Goal: Task Accomplishment & Management: Manage account settings

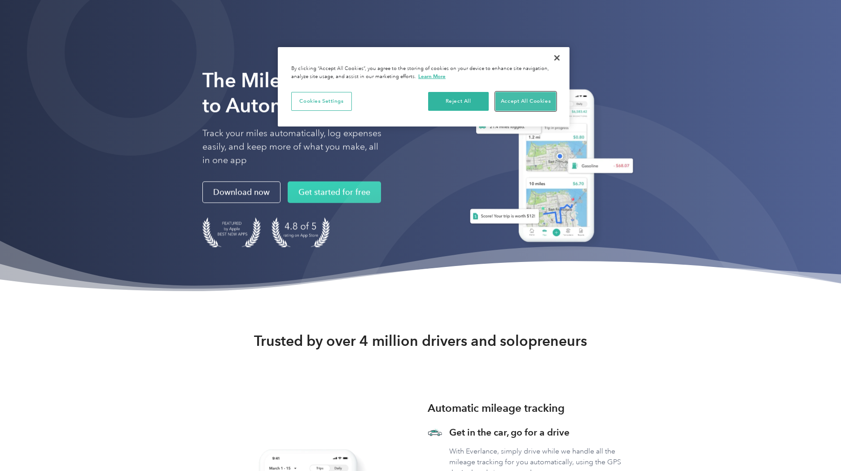
click at [518, 101] on button "Accept All Cookies" at bounding box center [526, 101] width 61 height 19
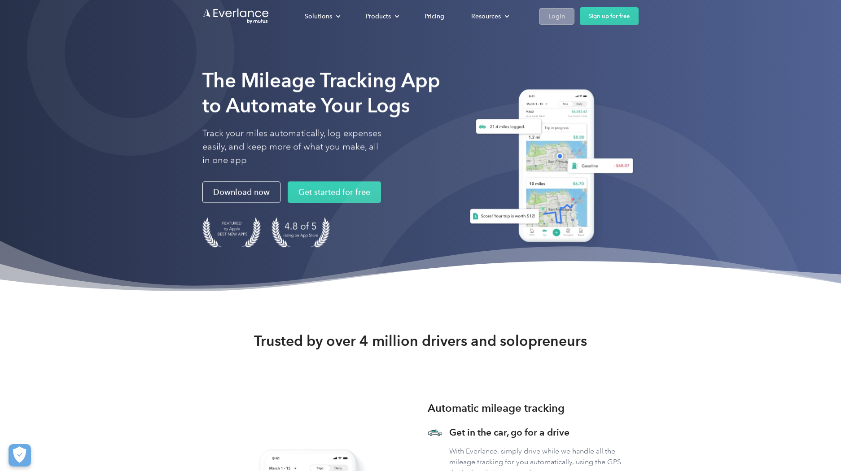
click at [551, 16] on div "Login" at bounding box center [557, 16] width 17 height 11
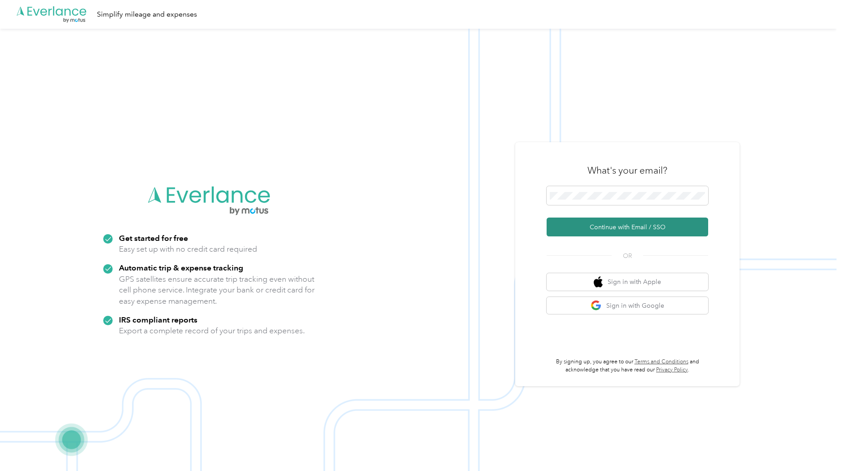
click at [595, 226] on button "Continue with Email / SSO" at bounding box center [628, 227] width 162 height 19
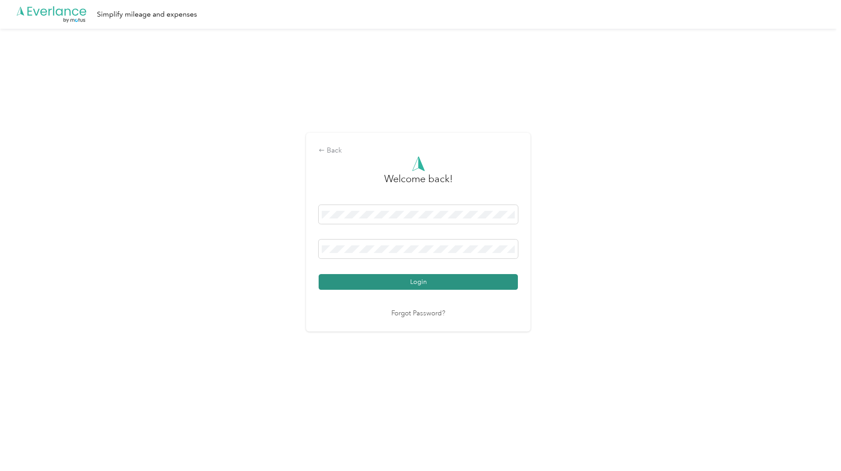
click at [397, 278] on button "Login" at bounding box center [418, 282] width 199 height 16
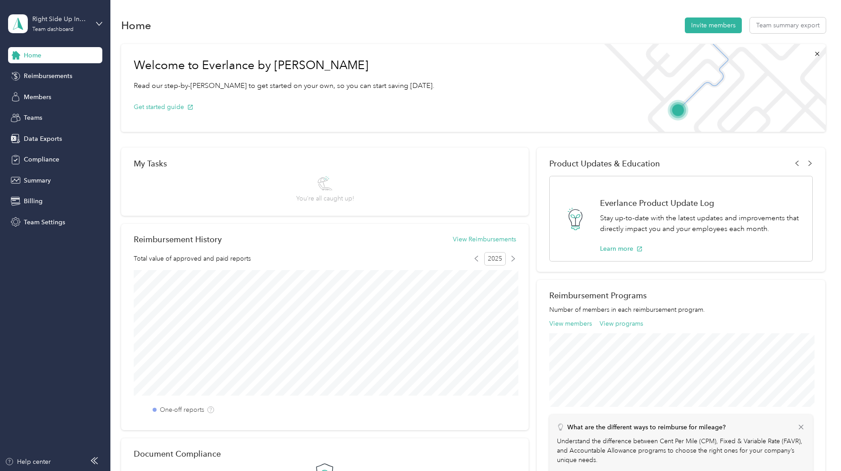
scroll to position [3, 0]
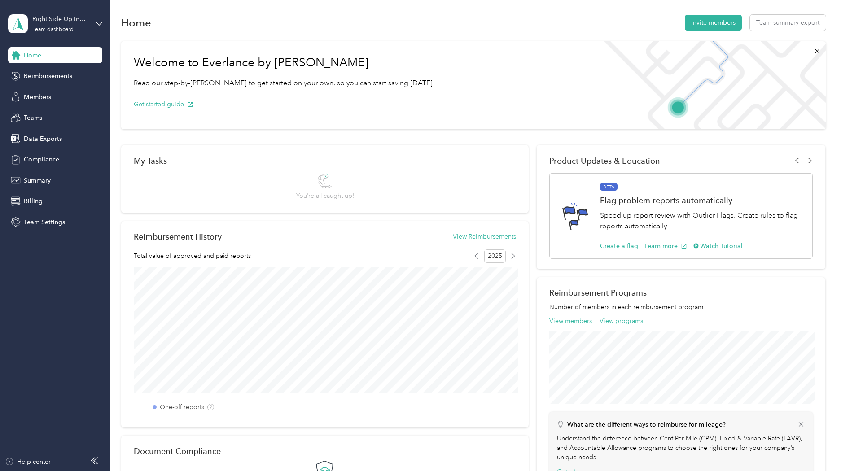
click at [47, 220] on span "Team Settings" at bounding box center [44, 222] width 41 height 9
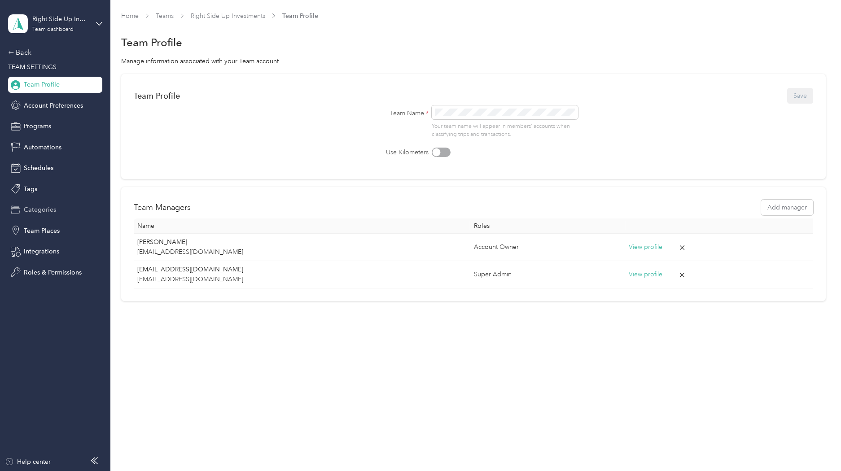
click at [43, 206] on span "Categories" at bounding box center [40, 209] width 32 height 9
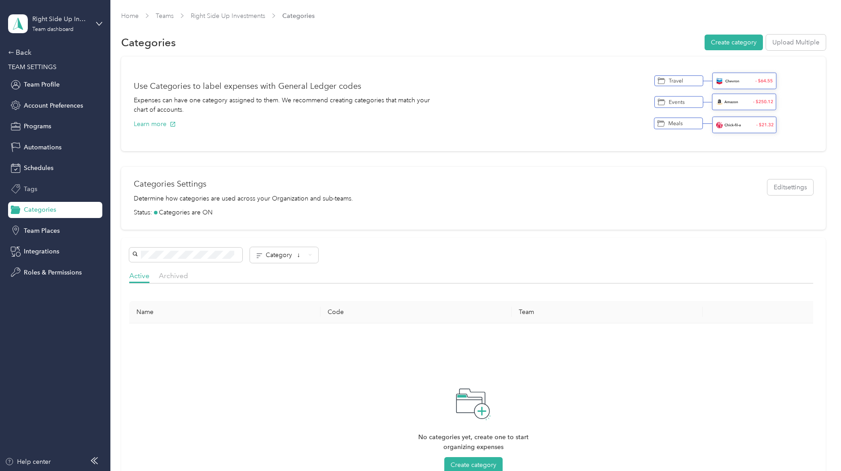
click at [38, 190] on div "Tags" at bounding box center [55, 189] width 94 height 16
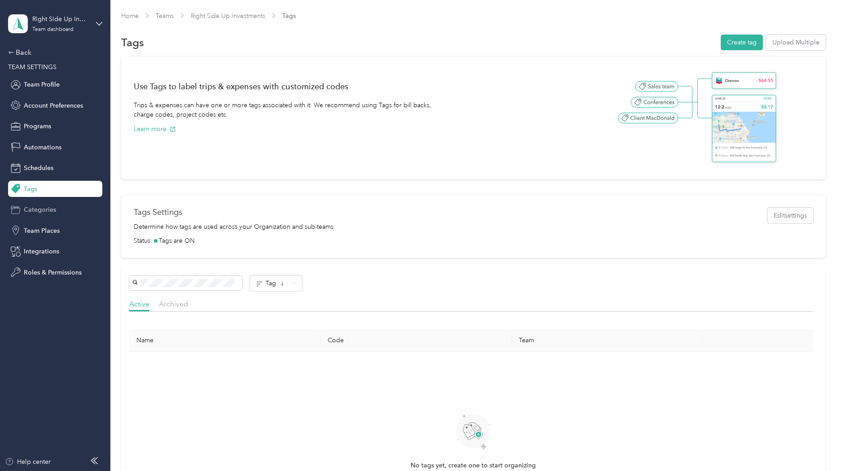
click at [35, 210] on span "Categories" at bounding box center [40, 209] width 32 height 9
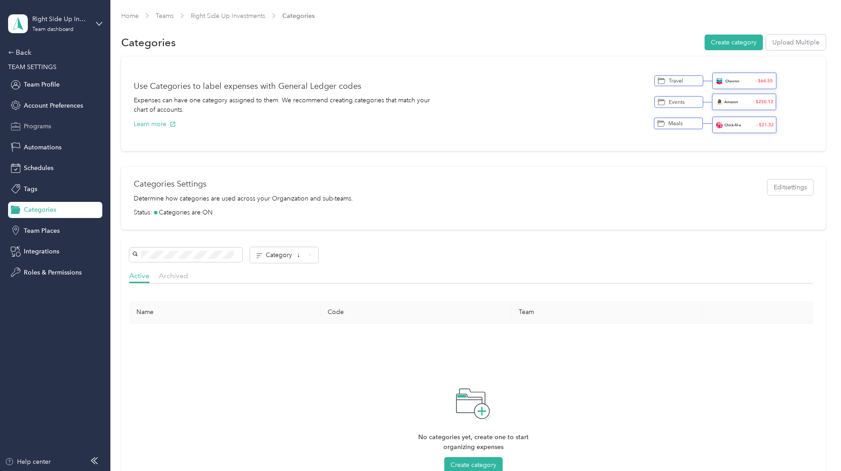
click at [37, 127] on span "Programs" at bounding box center [37, 126] width 27 height 9
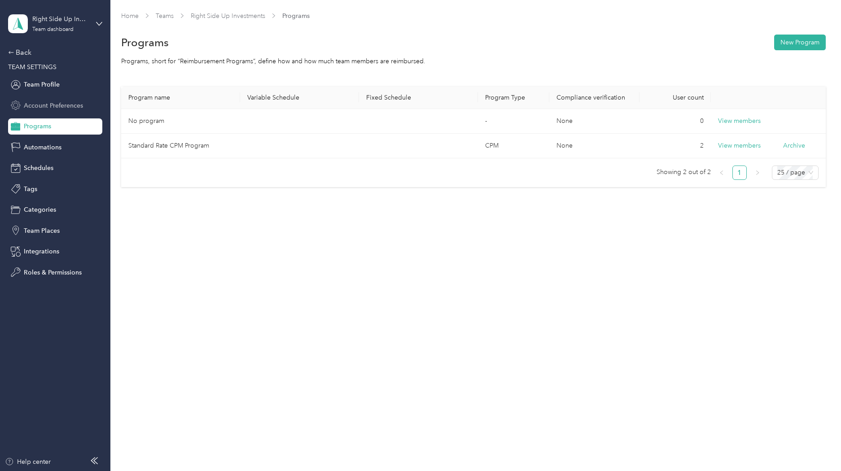
click at [38, 107] on span "Account Preferences" at bounding box center [53, 105] width 59 height 9
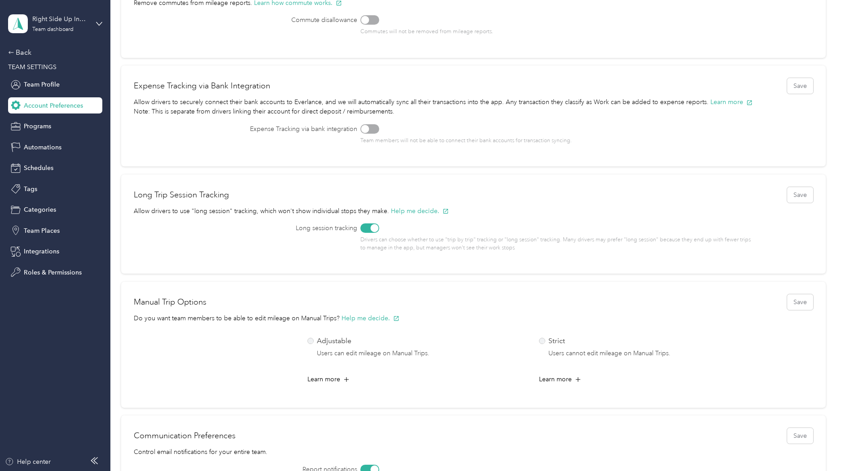
scroll to position [106, 0]
click at [41, 146] on span "Automations" at bounding box center [43, 147] width 38 height 9
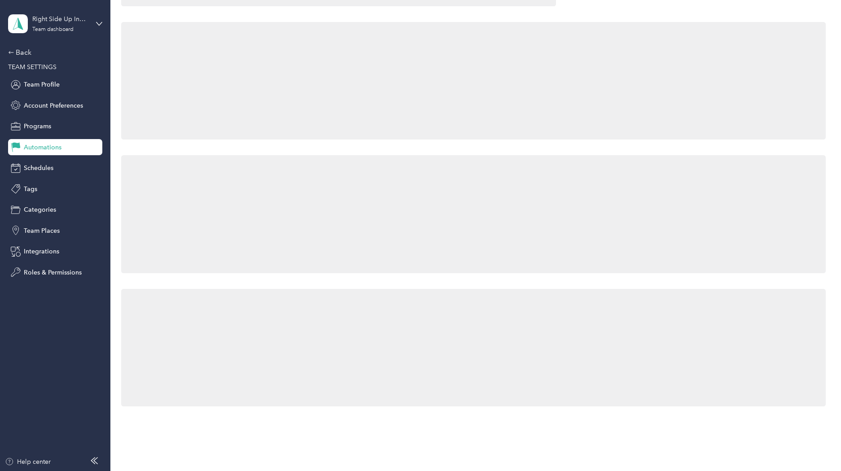
scroll to position [106, 0]
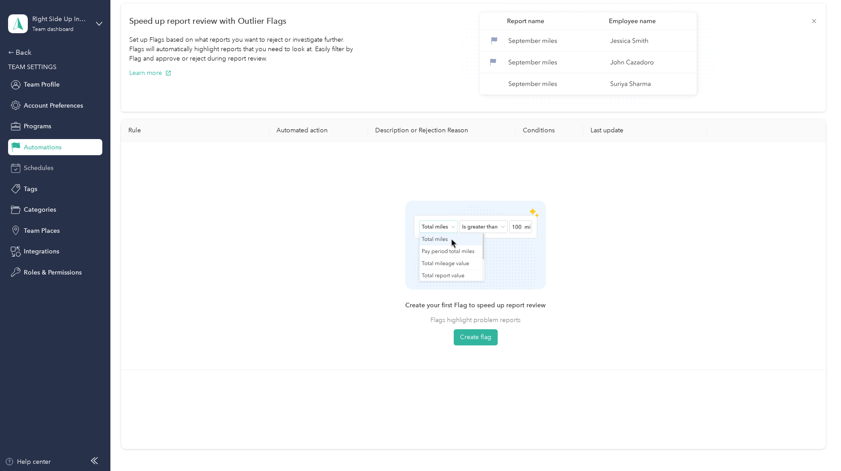
click at [34, 171] on span "Schedules" at bounding box center [39, 167] width 30 height 9
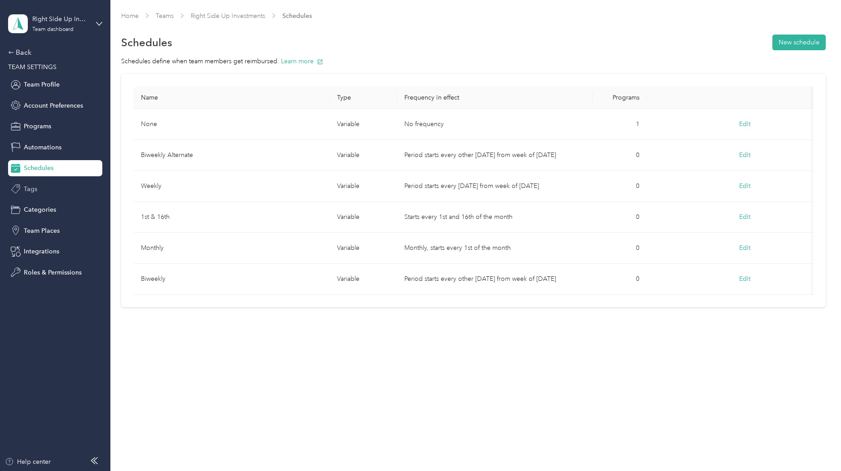
click at [28, 189] on span "Tags" at bounding box center [30, 188] width 13 height 9
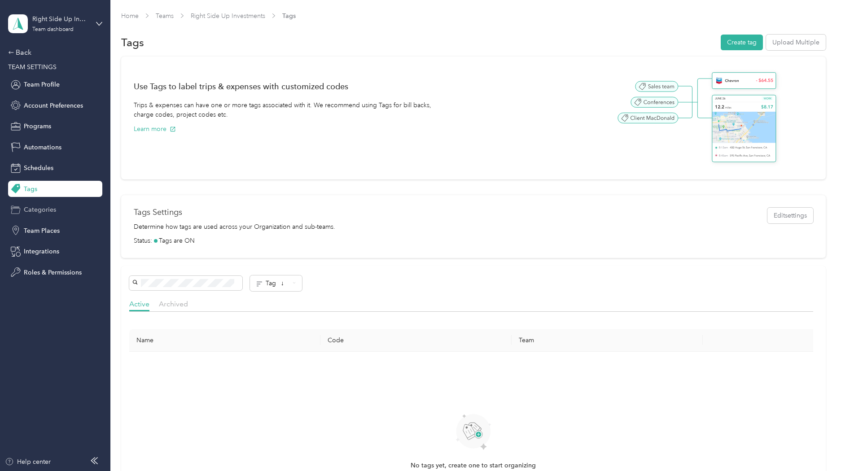
click at [33, 209] on span "Categories" at bounding box center [40, 209] width 32 height 9
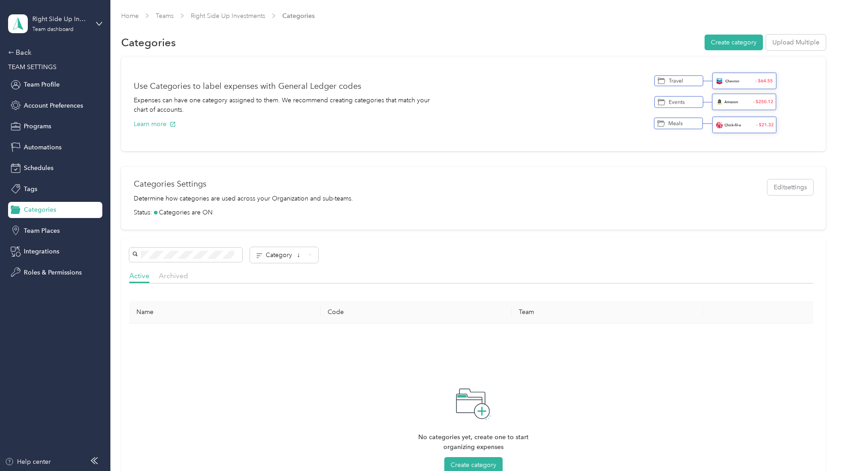
drag, startPoint x: 745, startPoint y: 45, endPoint x: 615, endPoint y: 12, distance: 134.5
click at [561, 33] on div "Categories Create category Upload Multiple" at bounding box center [473, 42] width 704 height 19
click at [733, 40] on button "Create category" at bounding box center [734, 43] width 58 height 16
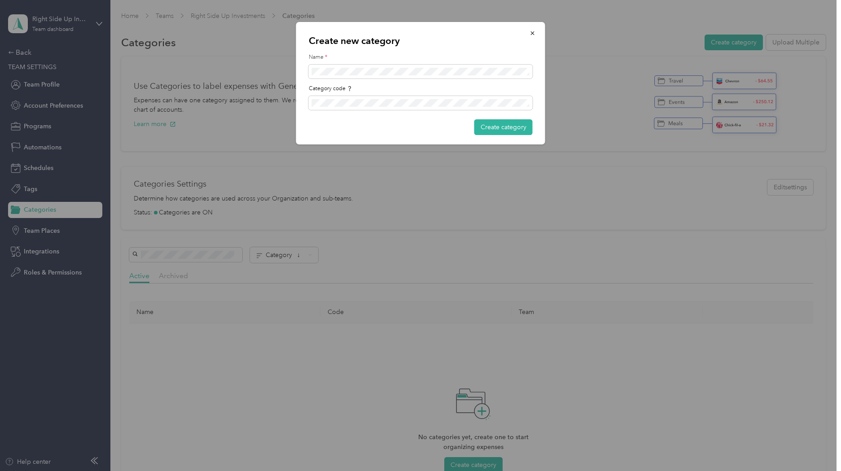
click at [394, 87] on div "Category code" at bounding box center [421, 89] width 224 height 8
click at [501, 126] on button "Create category" at bounding box center [503, 127] width 58 height 16
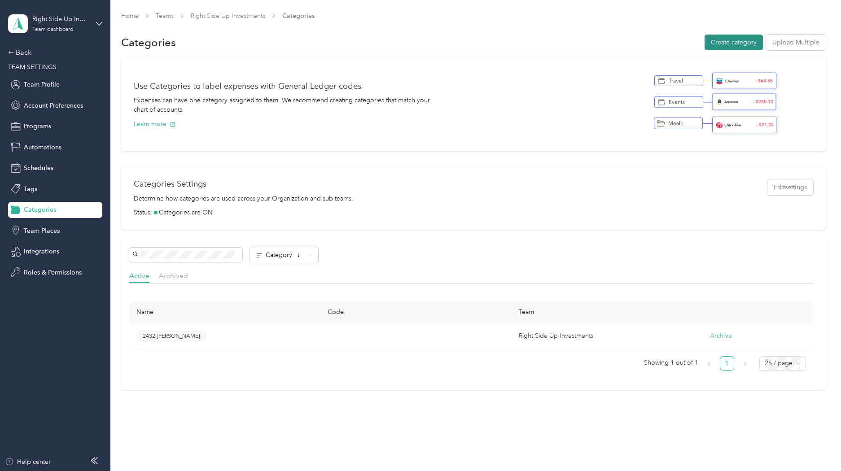
click at [740, 41] on button "Create category" at bounding box center [734, 43] width 58 height 16
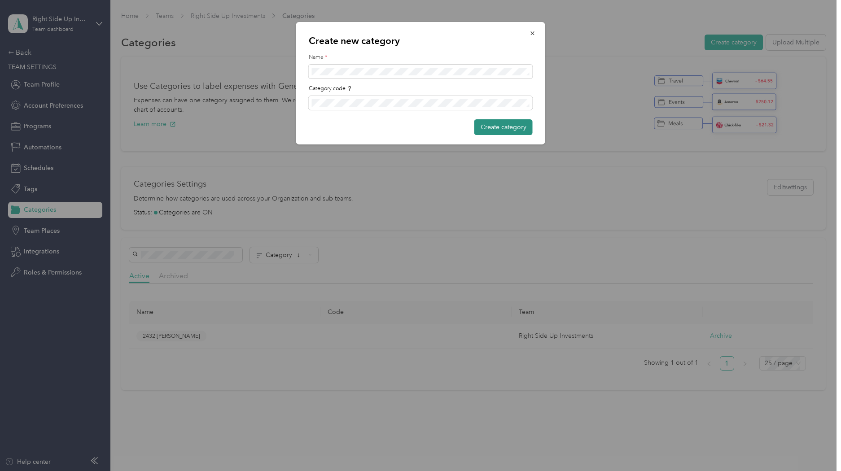
click at [525, 127] on button "Create category" at bounding box center [503, 127] width 58 height 16
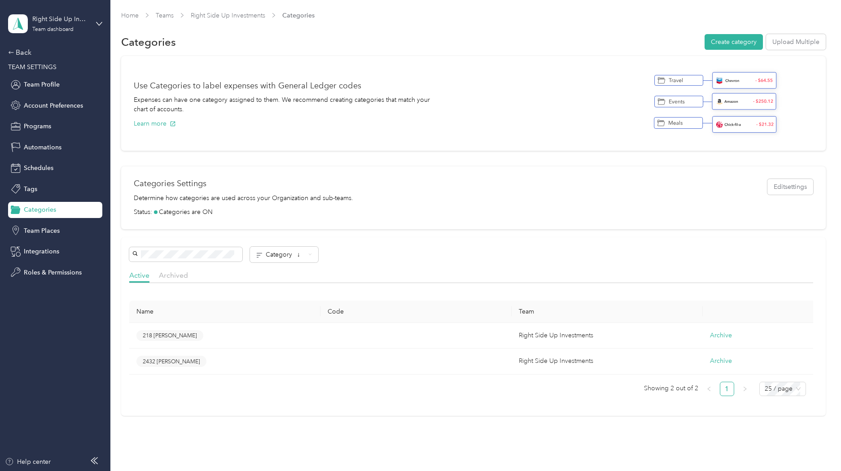
scroll to position [1, 0]
click at [753, 78] on img at bounding box center [718, 103] width 128 height 70
click at [702, 79] on img at bounding box center [718, 103] width 128 height 70
drag, startPoint x: 286, startPoint y: 90, endPoint x: 272, endPoint y: 92, distance: 14.2
click at [283, 90] on div "Use Categories to label expenses with General Ledger codes Expenses can have on…" at bounding box center [296, 103] width 324 height 70
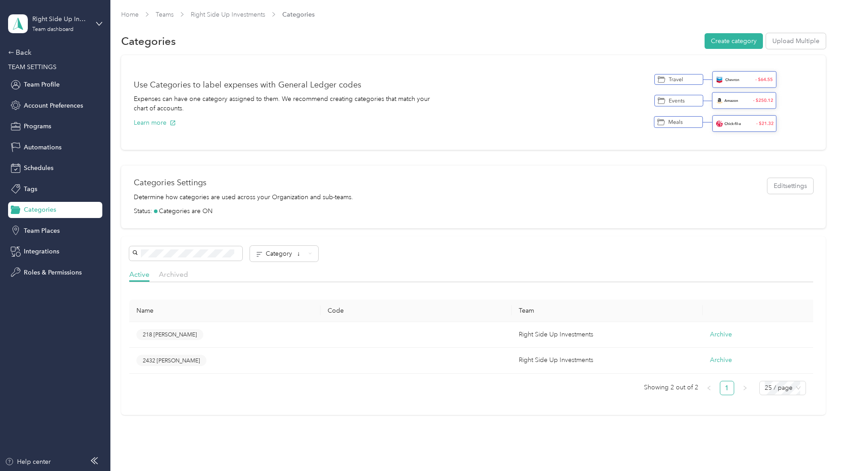
scroll to position [2, 0]
click at [41, 186] on div "Tags" at bounding box center [55, 189] width 94 height 16
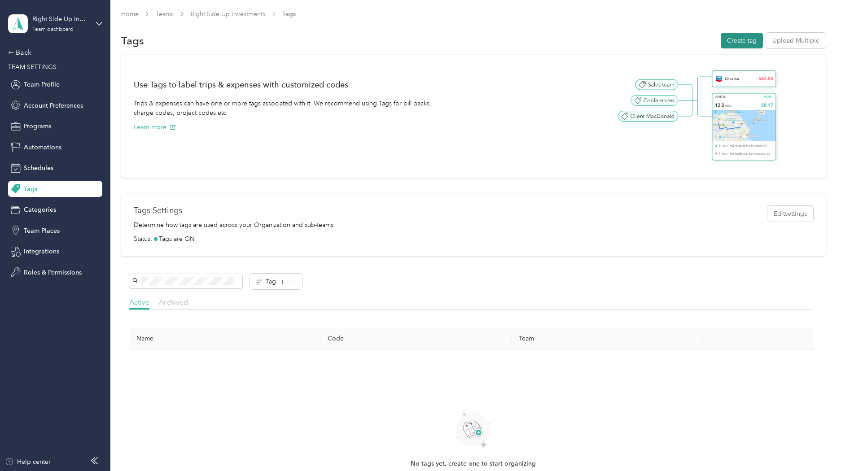
click at [742, 40] on button "Create tag" at bounding box center [742, 41] width 42 height 16
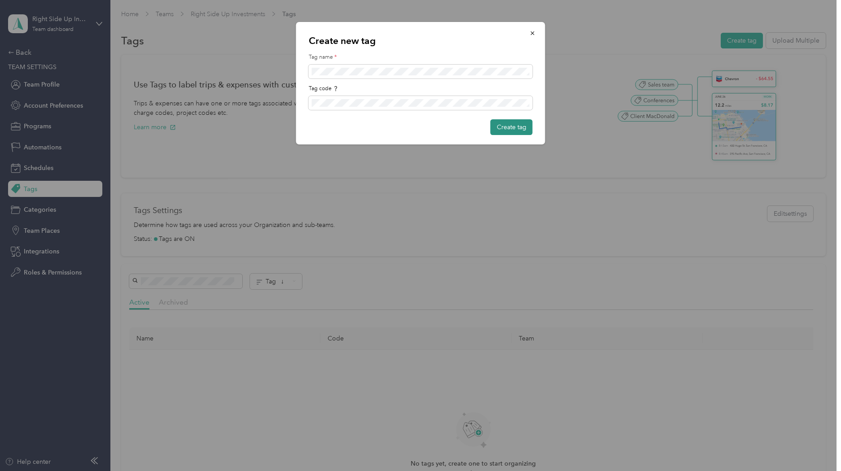
click at [520, 126] on button "Create tag" at bounding box center [512, 127] width 42 height 16
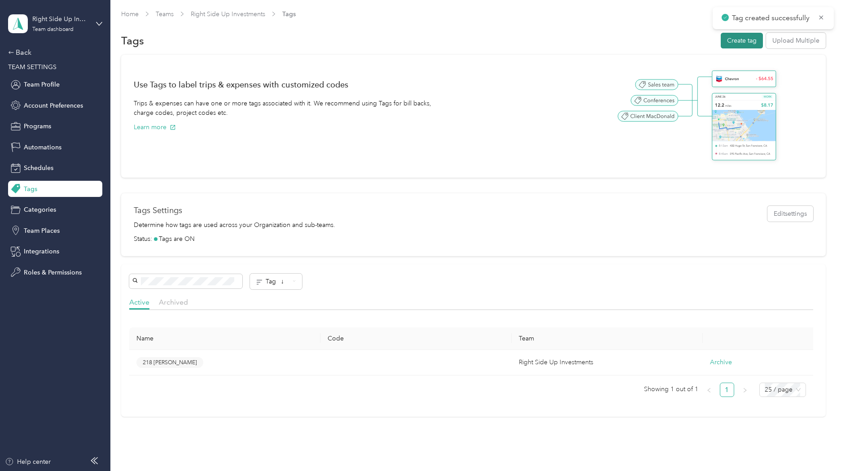
click at [747, 46] on button "Create tag" at bounding box center [742, 41] width 42 height 16
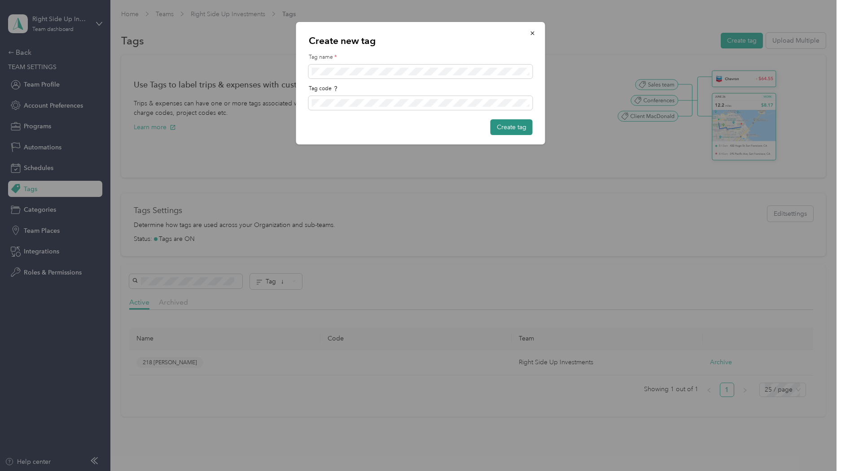
click at [522, 127] on button "Create tag" at bounding box center [512, 127] width 42 height 16
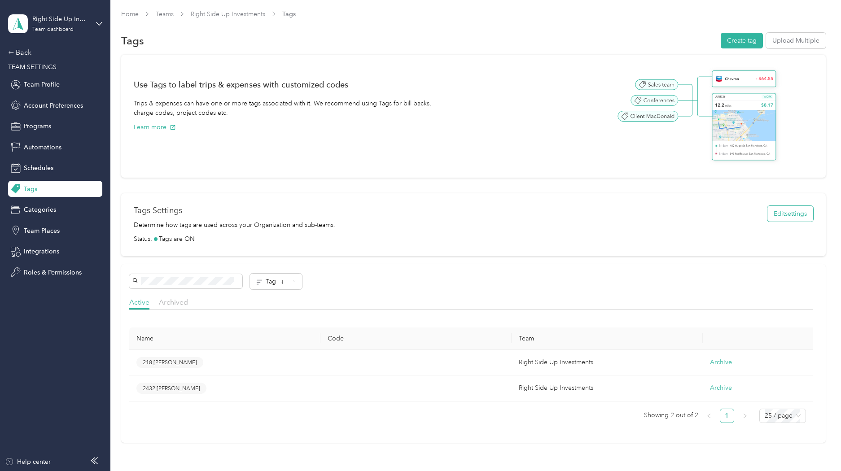
click at [797, 220] on button "Edit settings" at bounding box center [791, 214] width 46 height 16
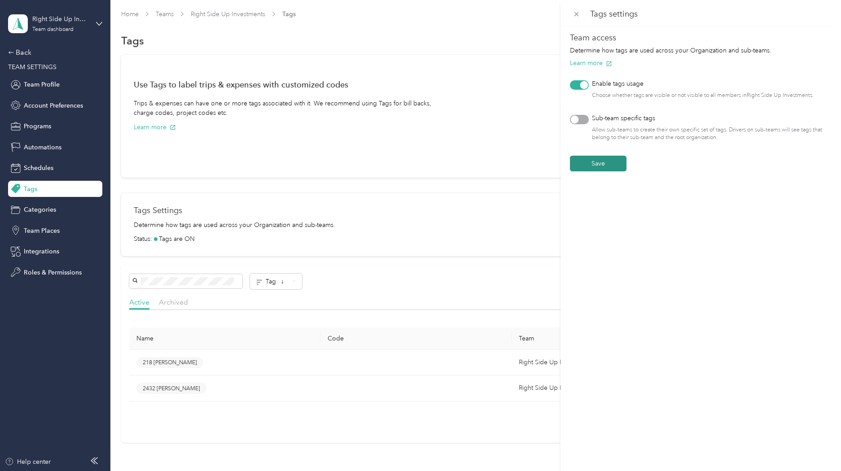
click at [602, 168] on button "Save" at bounding box center [598, 164] width 57 height 16
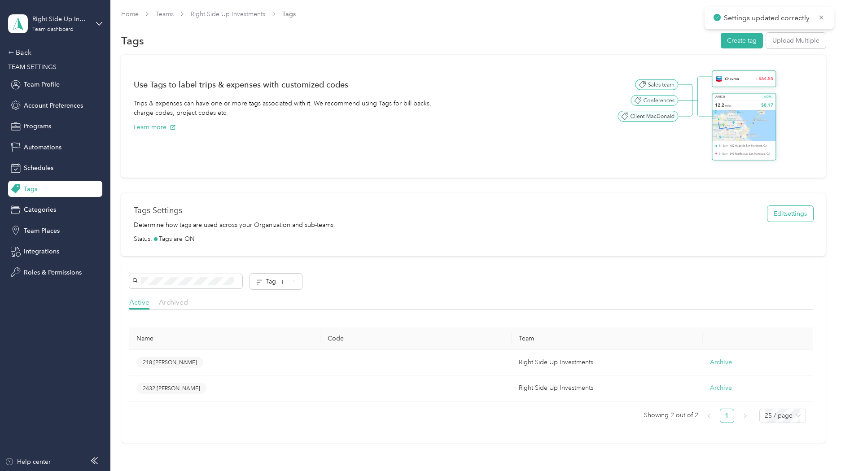
click at [796, 213] on button "Edit settings" at bounding box center [791, 214] width 46 height 16
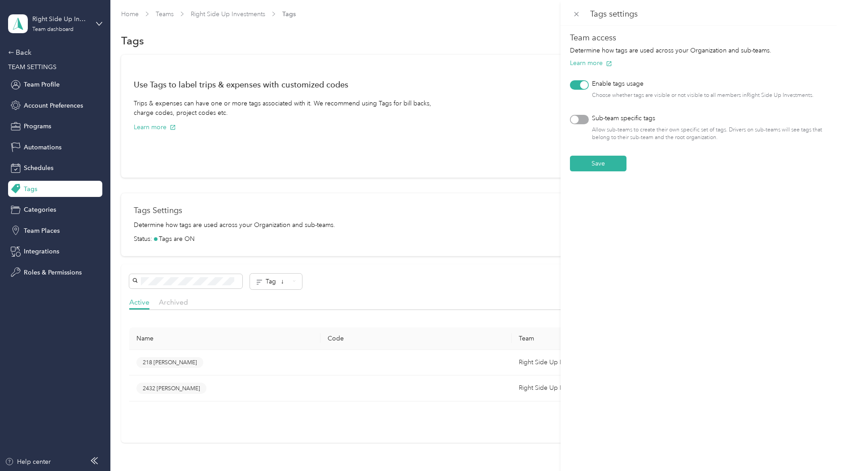
click at [483, 109] on div "Tags settings Team access Determine how tags are used across your Organization …" at bounding box center [420, 235] width 841 height 471
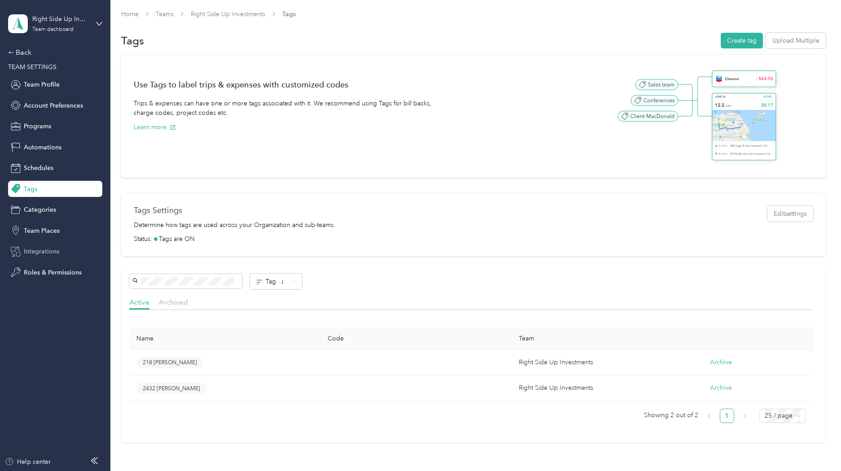
click at [56, 254] on span "Integrations" at bounding box center [41, 251] width 35 height 9
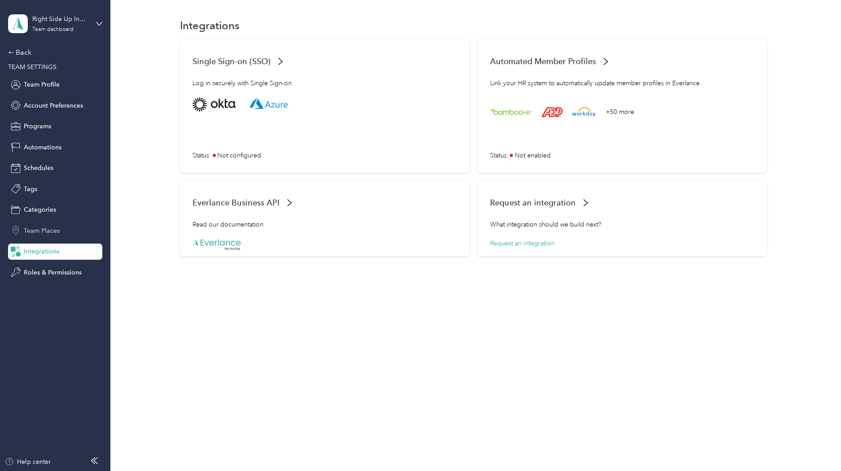
click at [31, 228] on span "Team Places" at bounding box center [42, 230] width 36 height 9
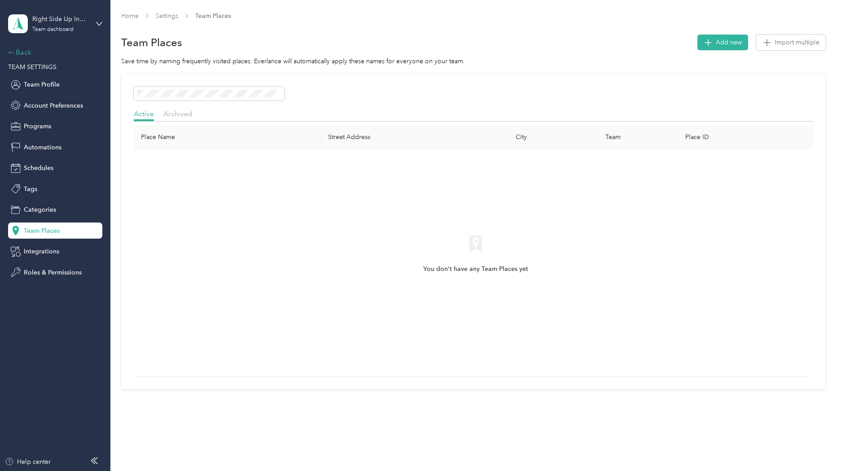
click at [18, 51] on div "Back" at bounding box center [53, 52] width 90 height 11
